Goal: Information Seeking & Learning: Learn about a topic

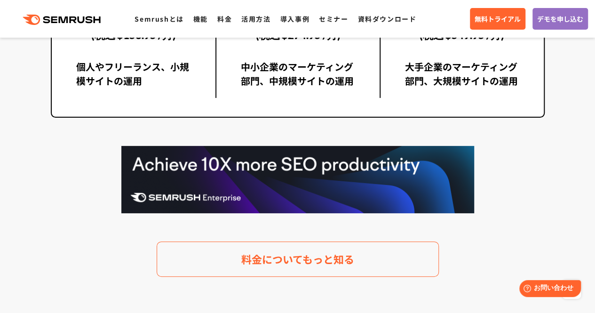
scroll to position [1851, 0]
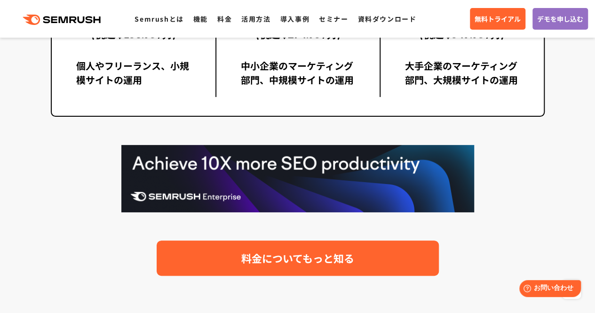
click at [282, 247] on link "料金についてもっと知る" at bounding box center [298, 257] width 282 height 35
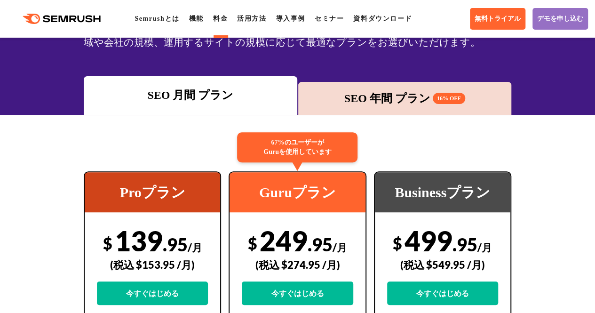
scroll to position [99, 0]
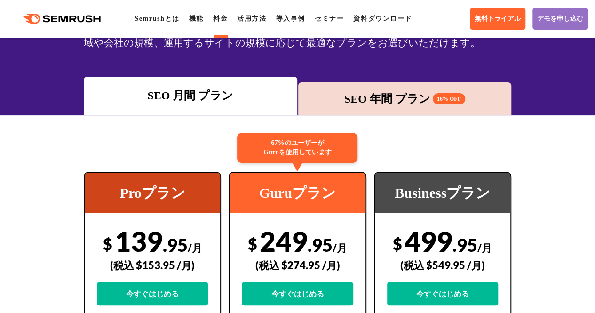
click at [374, 108] on div "SEO 年間 プラン 16% OFF" at bounding box center [404, 98] width 213 height 33
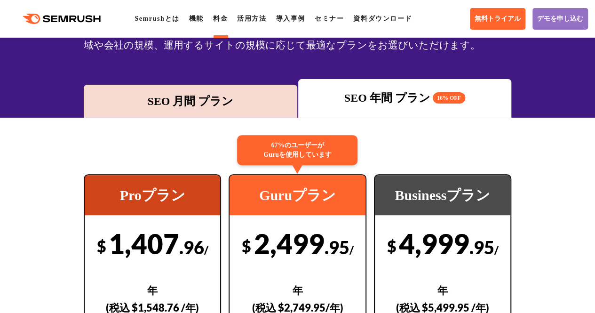
scroll to position [0, 0]
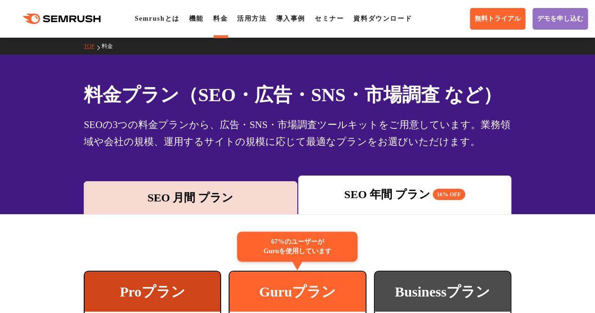
click at [91, 47] on link "TOP" at bounding box center [92, 46] width 17 height 7
